Goal: Task Accomplishment & Management: Use online tool/utility

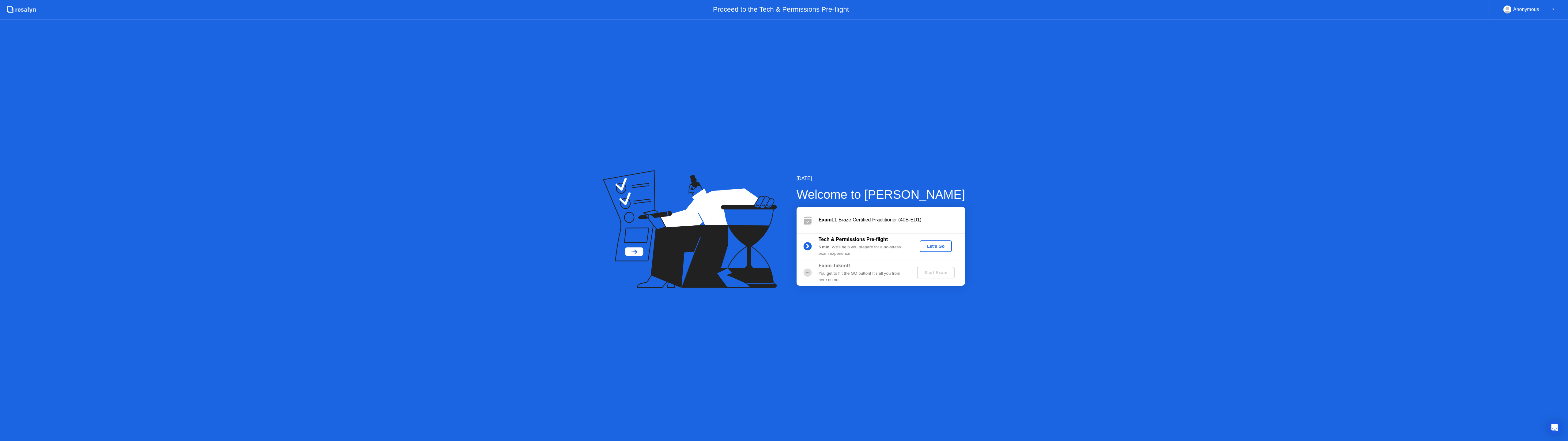
click at [936, 241] on button "Let's Go" at bounding box center [936, 246] width 32 height 12
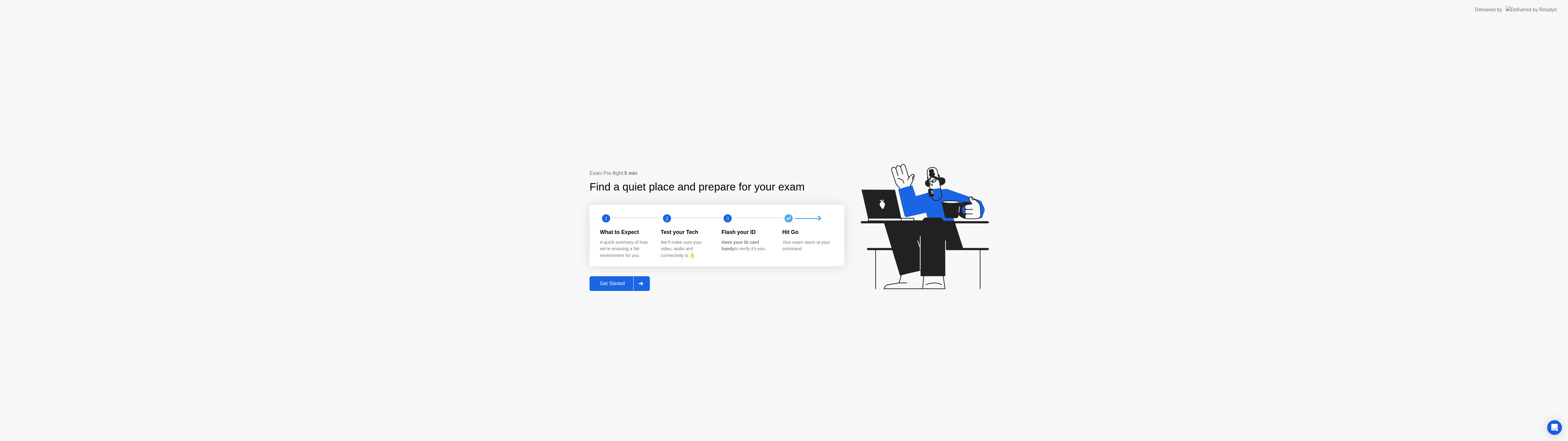
click at [606, 284] on div "Get Started" at bounding box center [612, 283] width 42 height 5
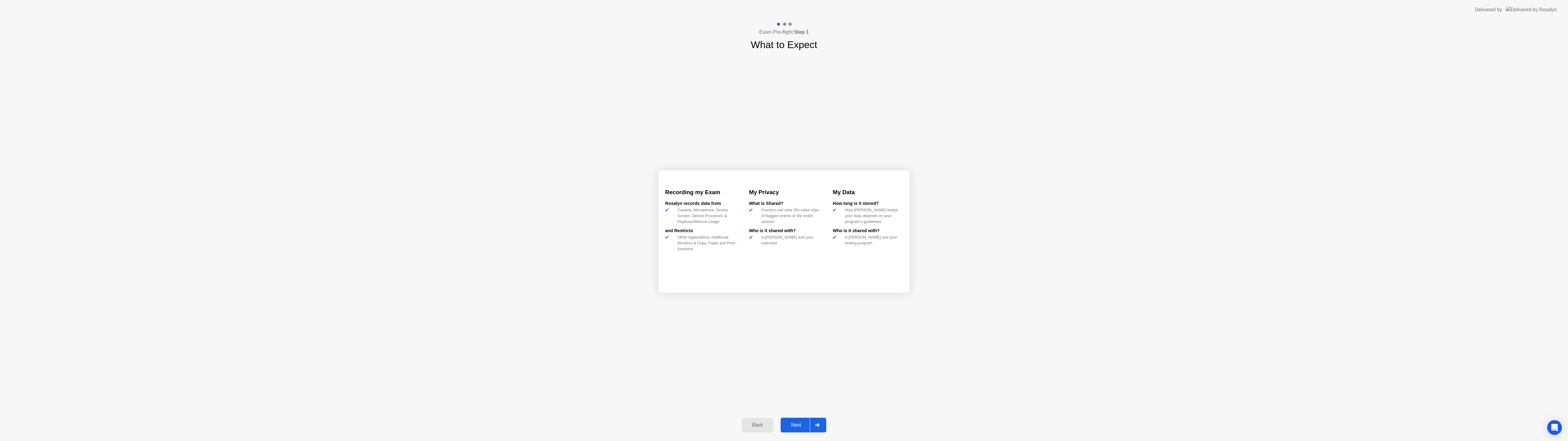
click at [801, 417] on button "Next" at bounding box center [803, 425] width 46 height 15
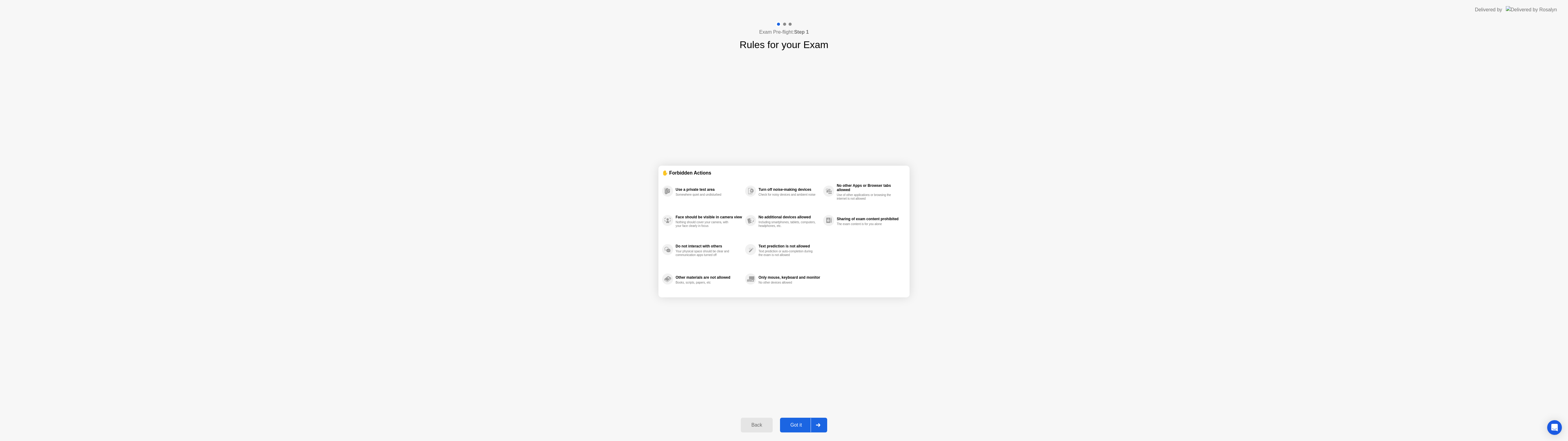
click at [797, 422] on div "Got it" at bounding box center [796, 425] width 29 height 5
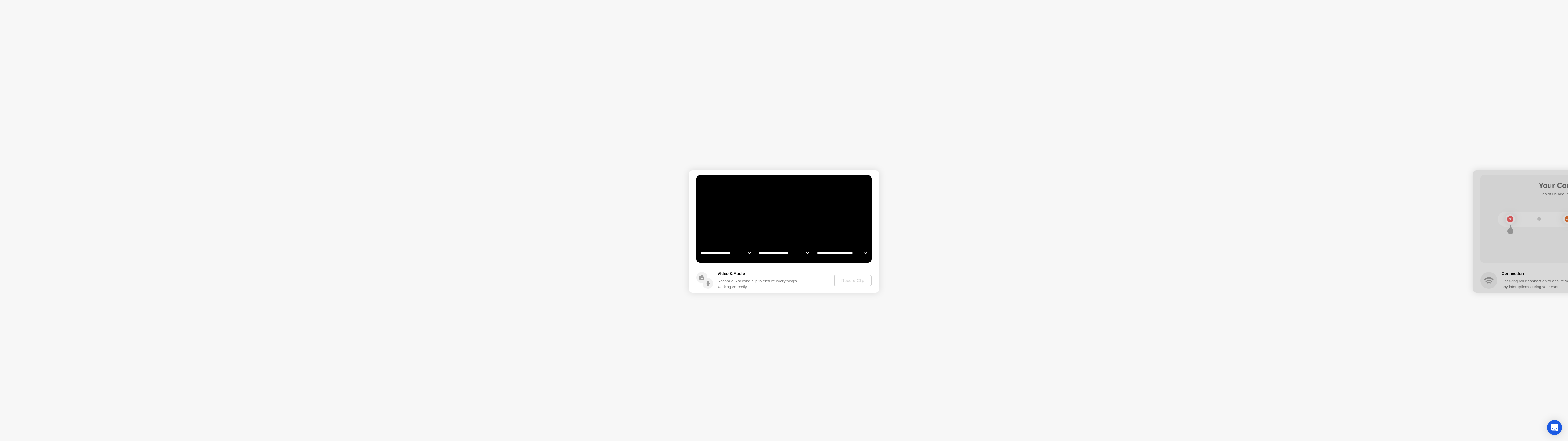
select select "**********"
select select "*******"
click at [786, 252] on select "**********" at bounding box center [784, 253] width 52 height 12
select select "**********"
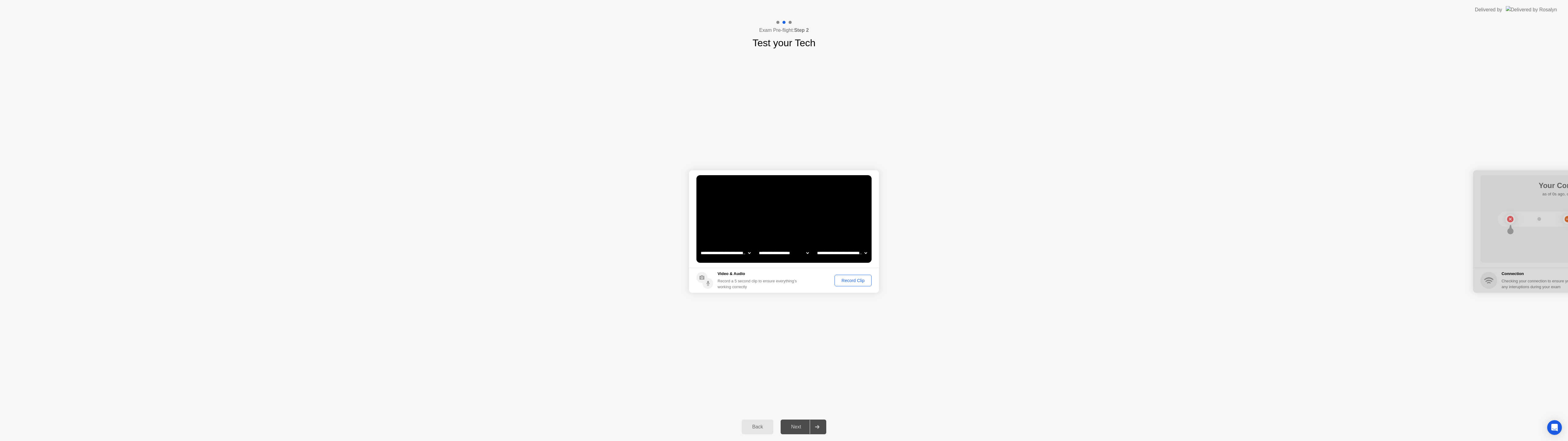
click at [826, 255] on select "**********" at bounding box center [842, 253] width 52 height 12
select select "**********"
click at [845, 281] on div "Record Clip" at bounding box center [853, 280] width 33 height 5
click at [817, 282] on div "Replay Clip" at bounding box center [819, 280] width 40 height 5
click at [796, 427] on div "Next" at bounding box center [796, 426] width 27 height 5
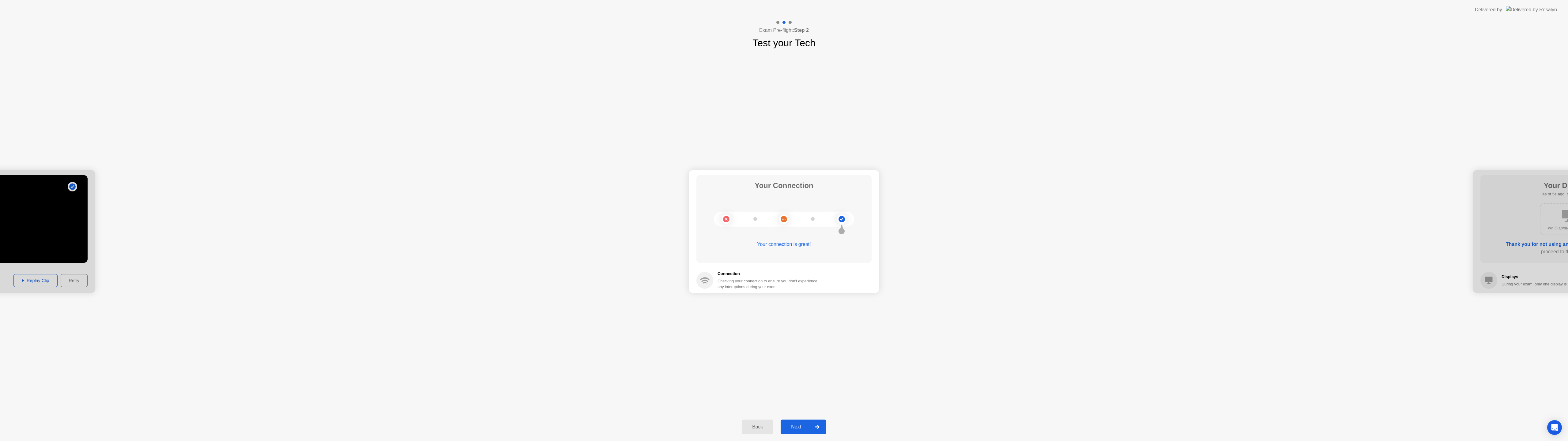
click at [789, 427] on div "Next" at bounding box center [796, 426] width 27 height 5
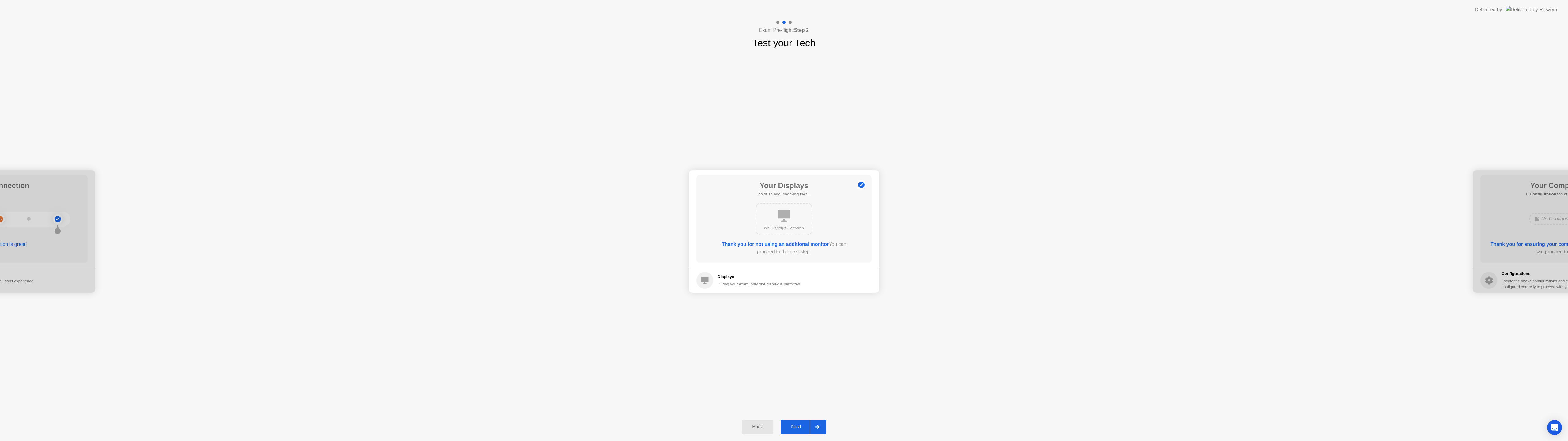
click at [788, 435] on div "Back Next" at bounding box center [784, 426] width 1568 height 28
click at [791, 431] on button "Next" at bounding box center [803, 426] width 46 height 15
click at [791, 431] on button "Next" at bounding box center [803, 426] width 46 height 15
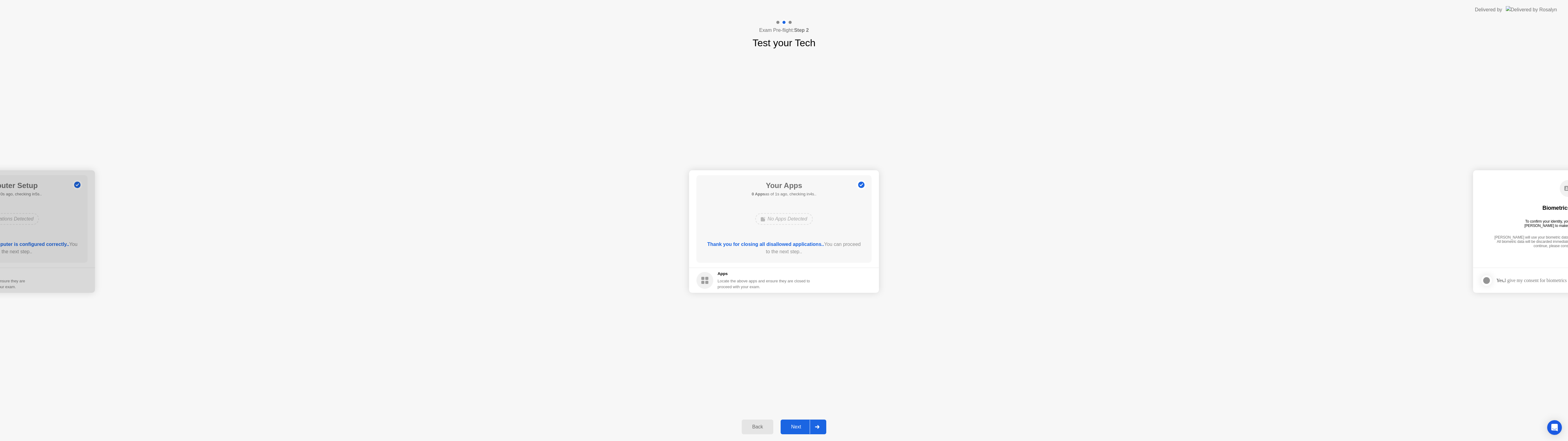
click at [800, 432] on button "Next" at bounding box center [803, 426] width 46 height 15
click at [726, 281] on div "Yes, I give my consent for biometrics to be used" at bounding box center [757, 280] width 91 height 6
click at [699, 280] on div at bounding box center [702, 280] width 7 height 7
click at [797, 430] on button "Next" at bounding box center [803, 426] width 46 height 15
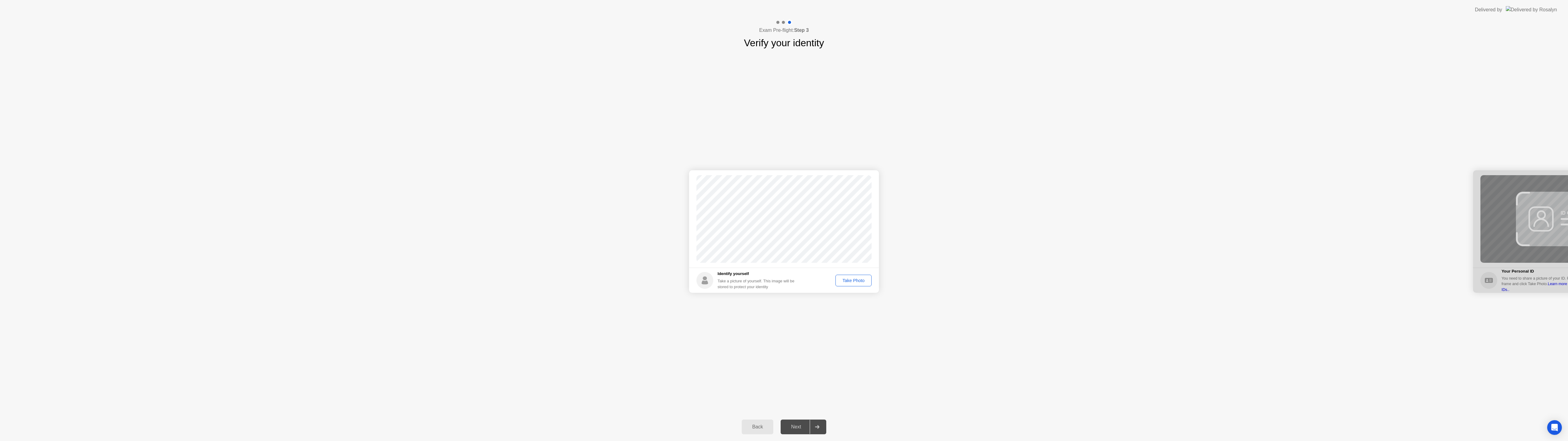
click at [856, 276] on button "Take Photo" at bounding box center [853, 280] width 36 height 12
click at [852, 280] on div "Retake" at bounding box center [857, 280] width 24 height 5
click at [853, 280] on div "Take Photo" at bounding box center [853, 280] width 32 height 5
click at [786, 426] on div "Next" at bounding box center [796, 426] width 27 height 5
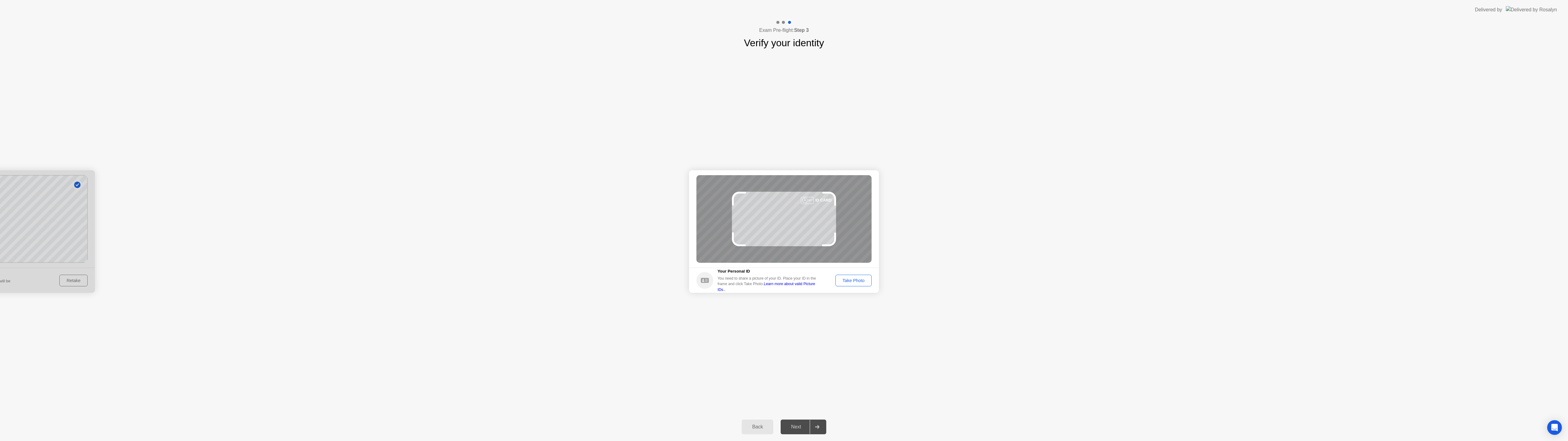
click at [847, 282] on div "Take Photo" at bounding box center [853, 280] width 32 height 5
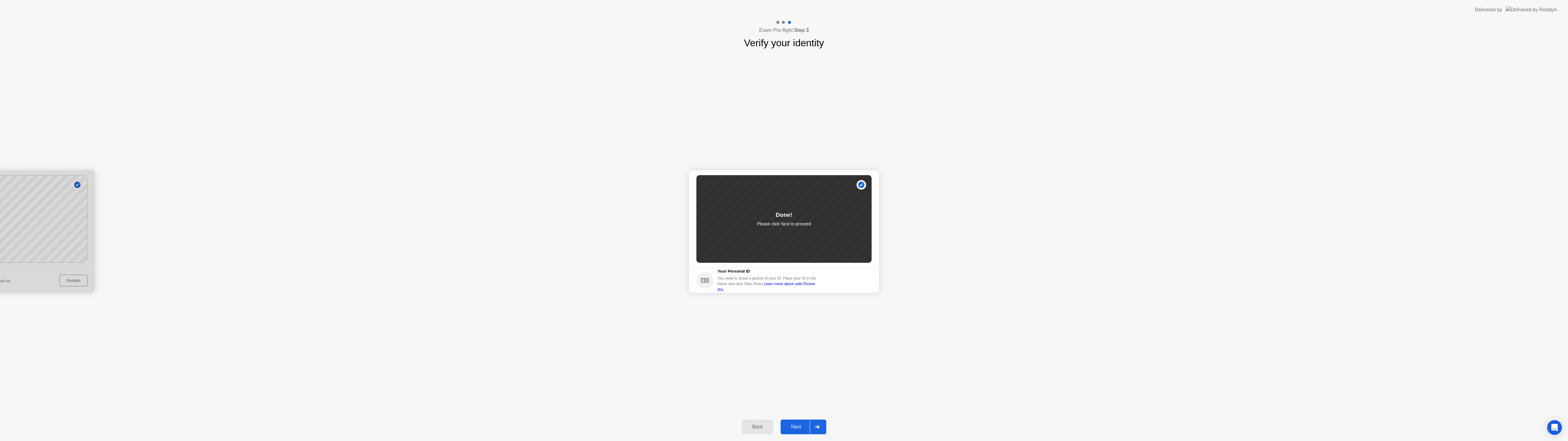
click at [800, 429] on div "Next" at bounding box center [796, 426] width 27 height 5
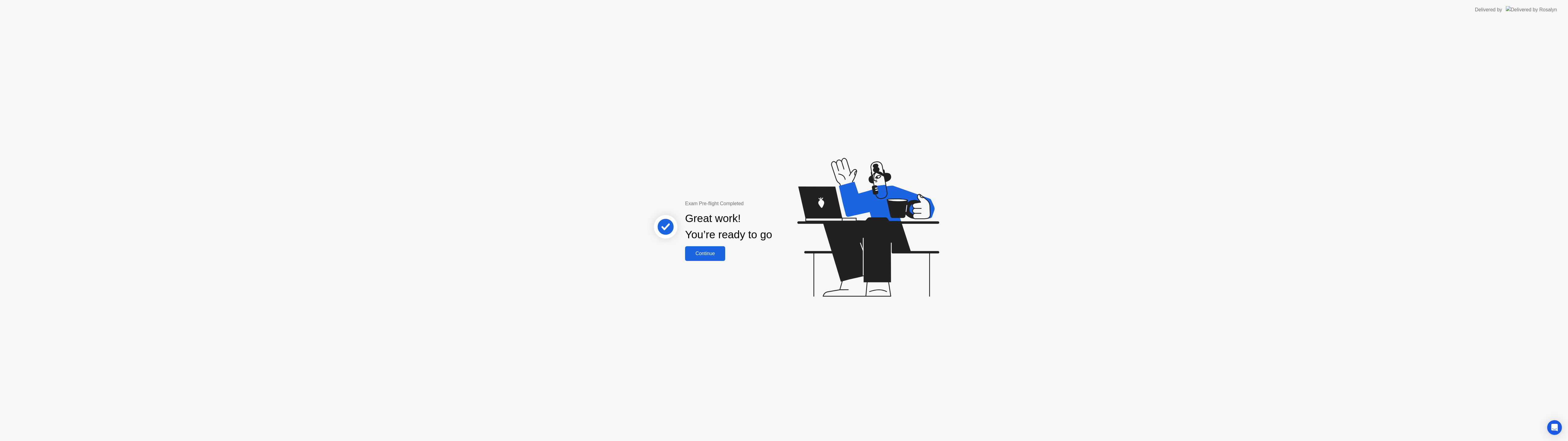
click at [701, 251] on div "Continue" at bounding box center [705, 253] width 37 height 5
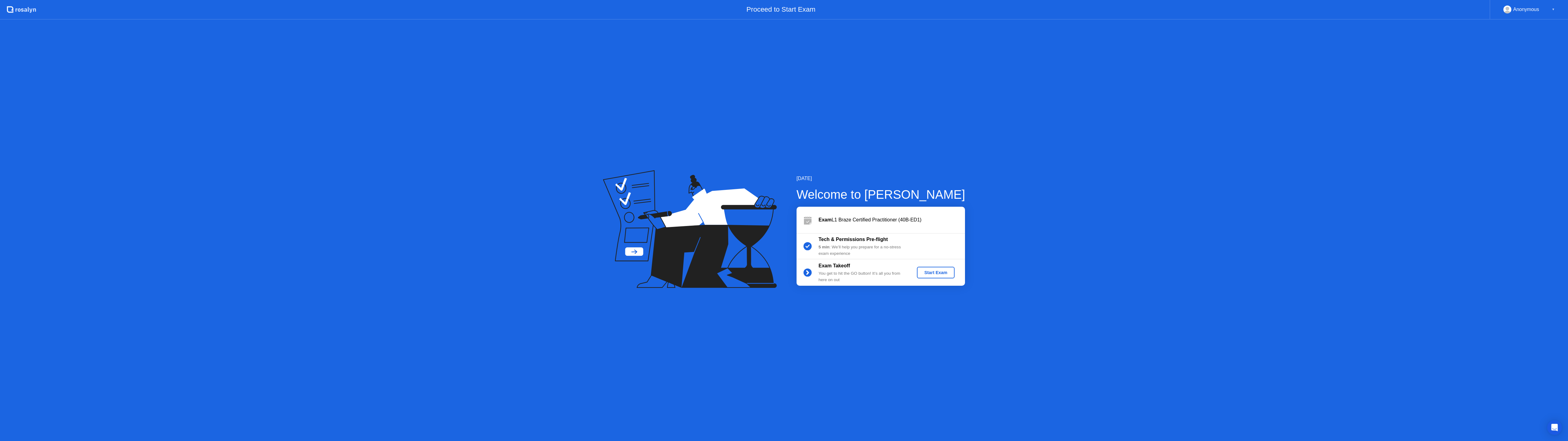
click at [940, 276] on button "Start Exam" at bounding box center [936, 272] width 38 height 12
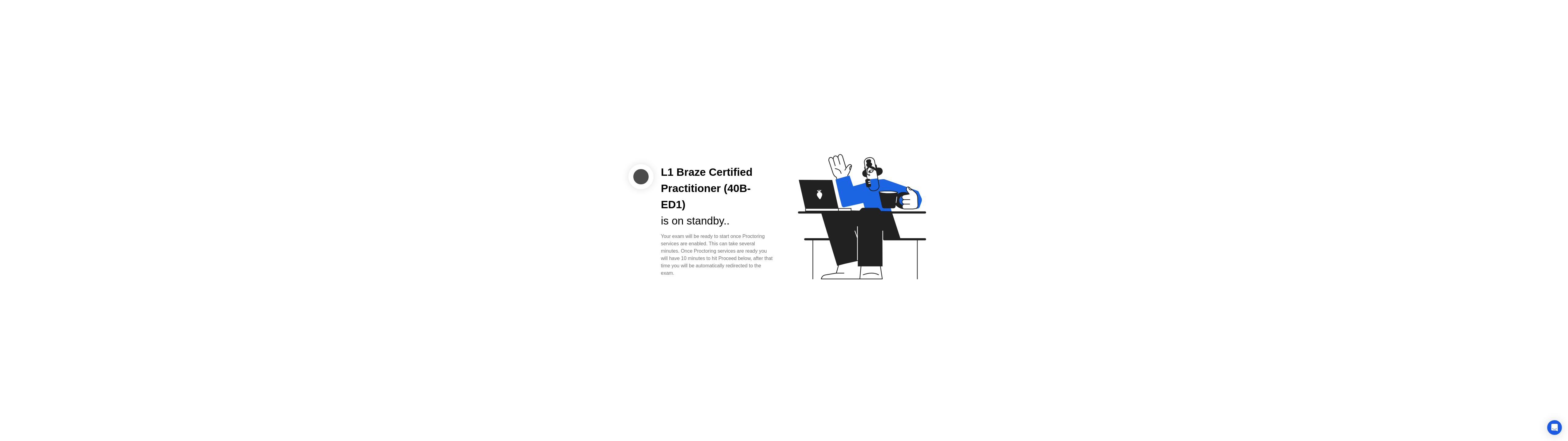
click at [729, 255] on div "Your exam will be ready to start once Proctoring services are enabled. This can…" at bounding box center [718, 254] width 113 height 44
drag, startPoint x: 875, startPoint y: 176, endPoint x: 859, endPoint y: 207, distance: 34.9
click at [859, 207] on icon at bounding box center [861, 220] width 158 height 157
drag, startPoint x: 869, startPoint y: 198, endPoint x: 940, endPoint y: 142, distance: 90.4
click at [936, 144] on icon at bounding box center [861, 220] width 158 height 157
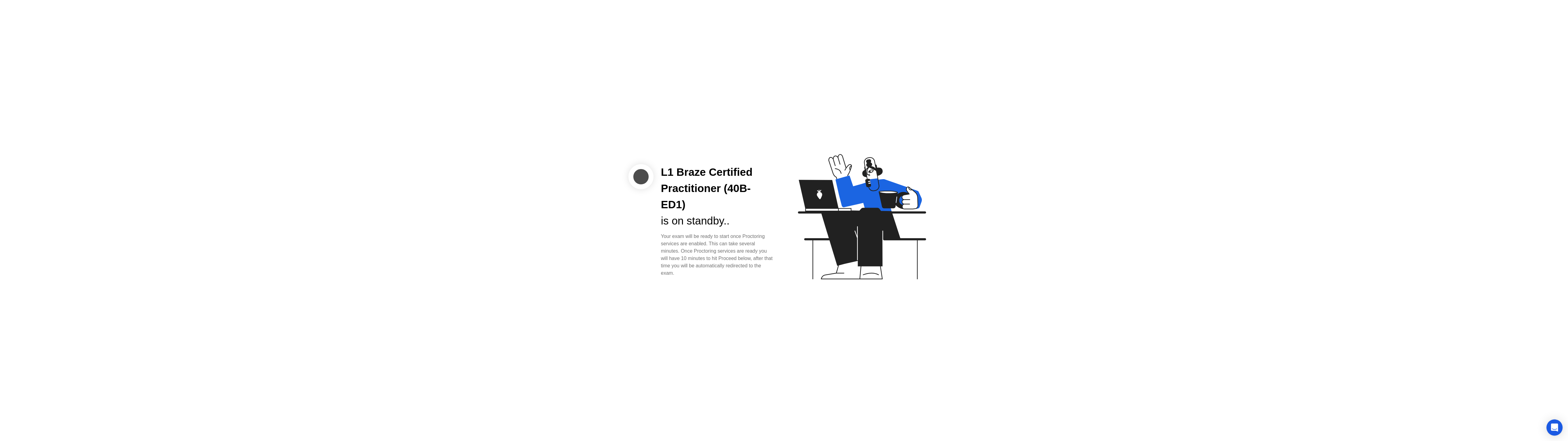
click at [1553, 424] on icon "Open Intercom Messenger" at bounding box center [1555, 427] width 7 height 8
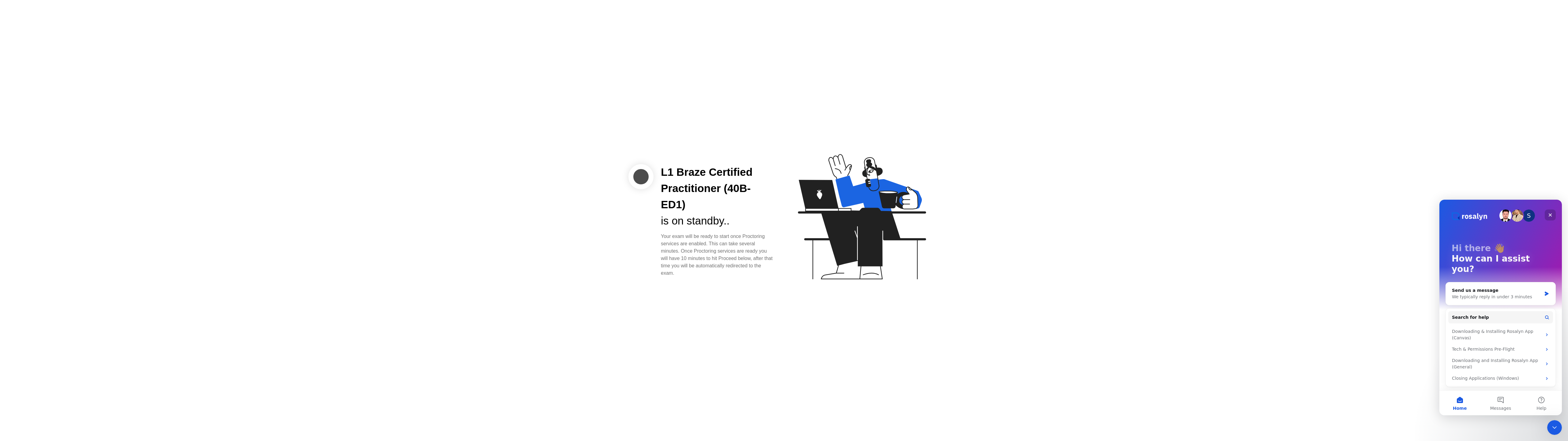
click at [1552, 215] on icon "Close" at bounding box center [1550, 215] width 5 height 5
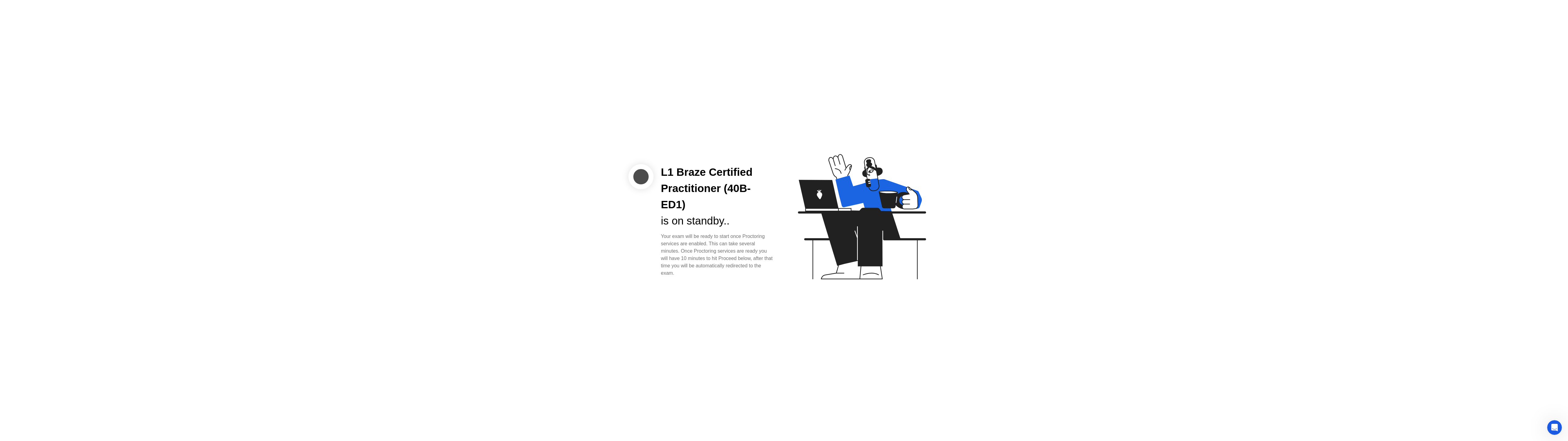
click at [1001, 233] on div "L1 Braze Certified Practitioner (40B-ED1) is on standby.. Your exam will be rea…" at bounding box center [784, 220] width 1568 height 441
drag, startPoint x: 672, startPoint y: 225, endPoint x: 670, endPoint y: 223, distance: 2.8
click at [670, 223] on div "L1 Braze Certified Practitioner (40B-ED1) is on standby.. Your exam will be rea…" at bounding box center [718, 220] width 128 height 113
click at [698, 250] on div "Your exam will be ready to start once Proctoring services are enabled. This can…" at bounding box center [718, 254] width 113 height 44
drag, startPoint x: 685, startPoint y: 259, endPoint x: 670, endPoint y: 230, distance: 32.6
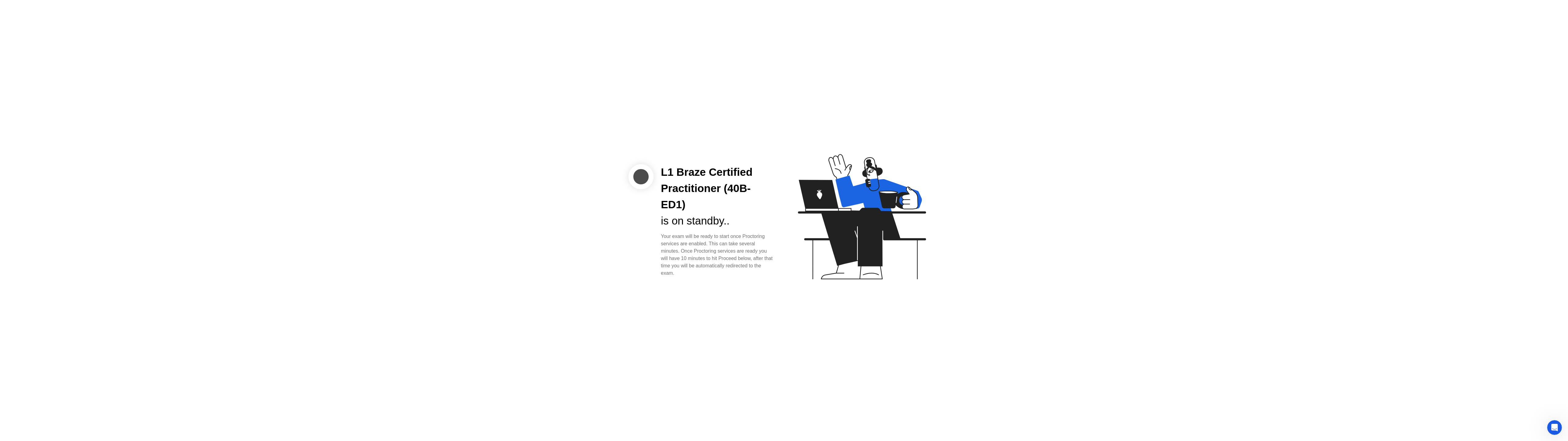
click at [670, 230] on div "L1 Braze Certified Practitioner (40B-ED1) is on standby.. Your exam will be rea…" at bounding box center [718, 220] width 128 height 113
click at [685, 249] on div "Your exam will be ready to start once Proctoring services are enabled. This can…" at bounding box center [718, 254] width 113 height 44
click at [674, 261] on div "Proceed" at bounding box center [680, 263] width 35 height 5
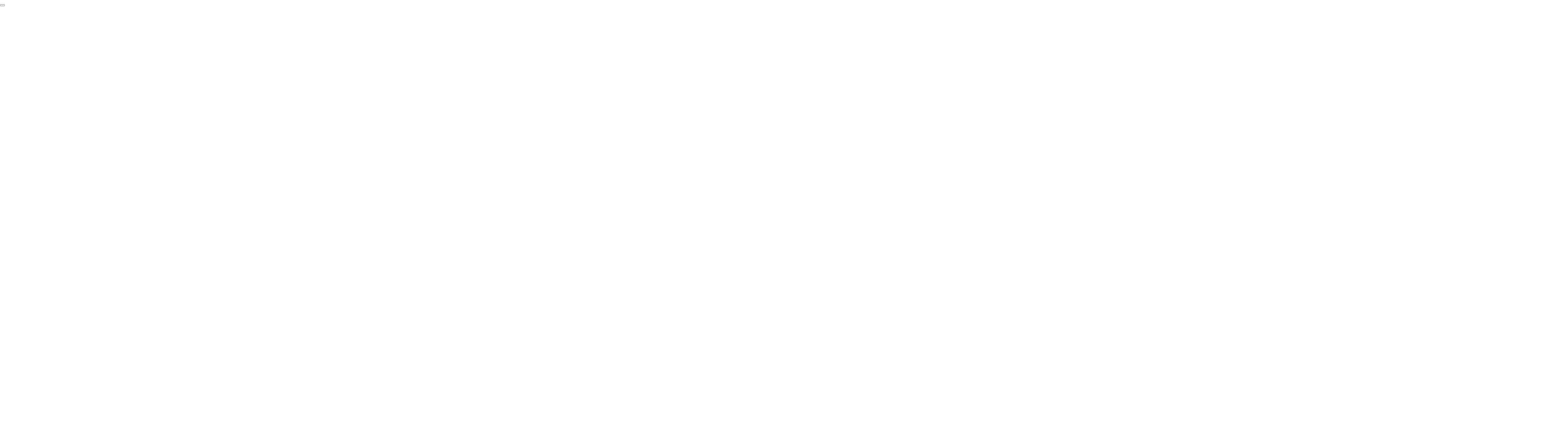
click div "End Proctoring Session"
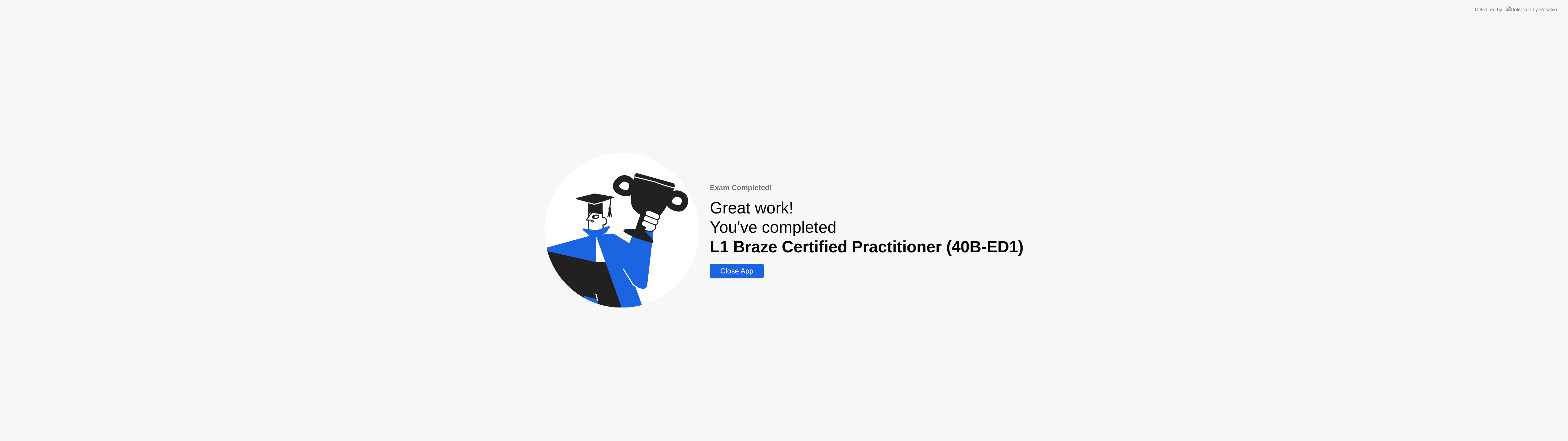
click at [746, 273] on div "Close App" at bounding box center [737, 271] width 51 height 9
